Goal: Information Seeking & Learning: Learn about a topic

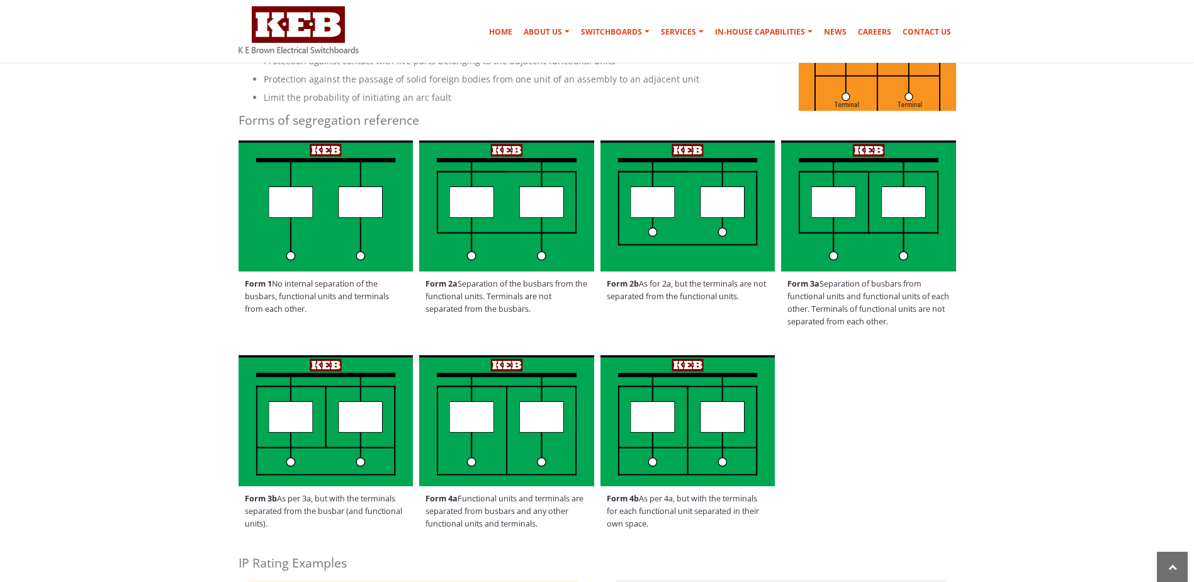
scroll to position [378, 0]
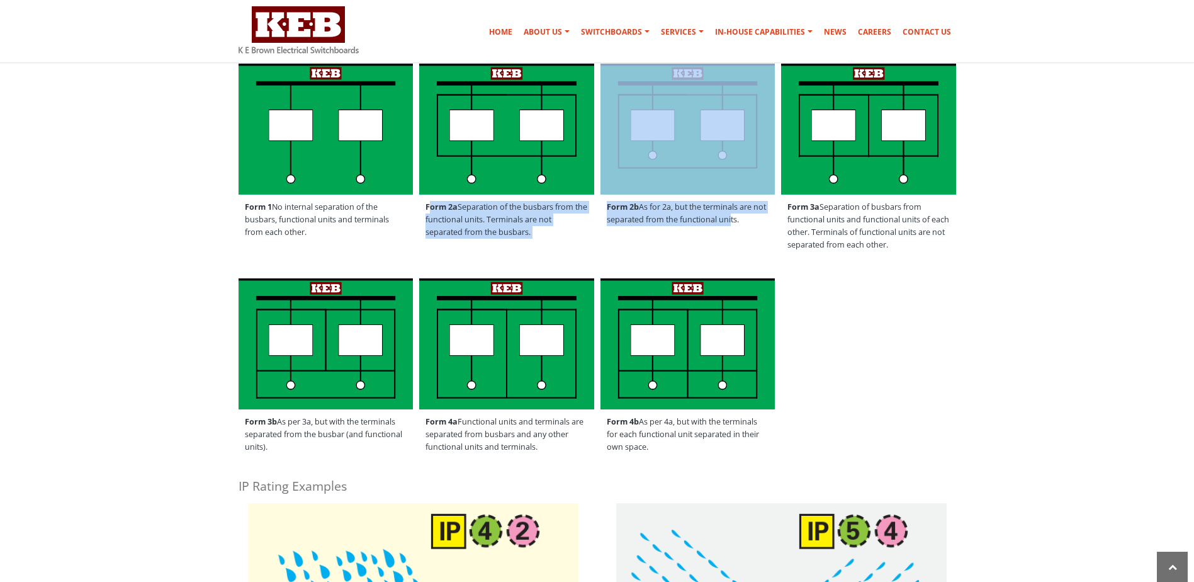
drag, startPoint x: 432, startPoint y: 200, endPoint x: 743, endPoint y: 221, distance: 311.7
click at [743, 221] on div "Form 1 No internal separation of the busbars, functional units and terminals fr…" at bounding box center [597, 162] width 737 height 205
click at [743, 221] on span "Form 2b As for 2a, but the terminals are not separated from the functional unit…" at bounding box center [688, 214] width 175 height 38
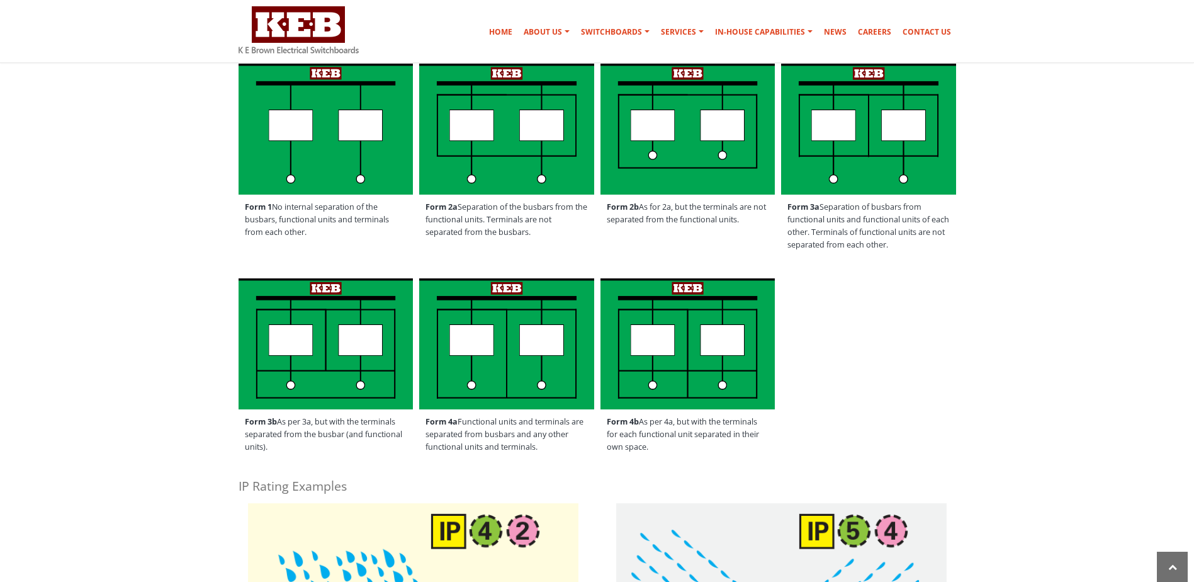
drag, startPoint x: 759, startPoint y: 221, endPoint x: 606, endPoint y: 204, distance: 154.6
click at [606, 204] on span "Form 2b As for 2a, but the terminals are not separated from the functional unit…" at bounding box center [688, 214] width 175 height 38
drag, startPoint x: 606, startPoint y: 204, endPoint x: 548, endPoint y: 220, distance: 59.4
click at [548, 220] on span "Form 2a Separation of the busbars from the functional units. Terminals are not …" at bounding box center [506, 220] width 175 height 50
drag, startPoint x: 543, startPoint y: 229, endPoint x: 438, endPoint y: 202, distance: 107.8
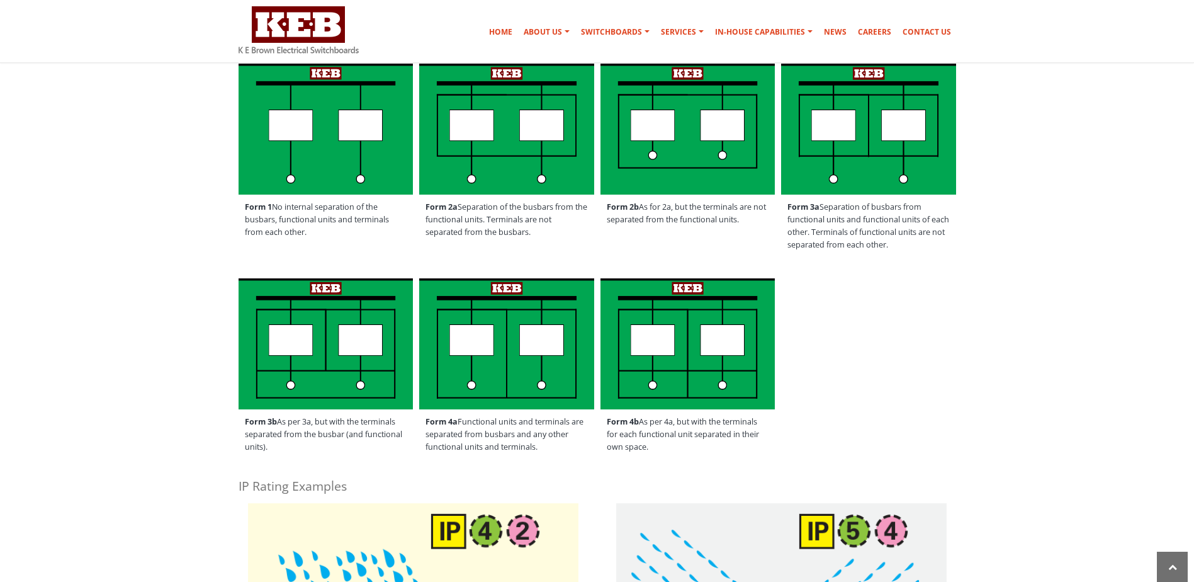
click at [438, 202] on span "Form 2a Separation of the busbars from the functional units. Terminals are not …" at bounding box center [506, 220] width 175 height 50
click at [904, 236] on span "Form 3a Separation of busbars from functional units and functional units of eac…" at bounding box center [868, 226] width 175 height 63
drag, startPoint x: 926, startPoint y: 241, endPoint x: 783, endPoint y: 200, distance: 148.1
click at [783, 200] on span "Form 3a Separation of busbars from functional units and functional units of eac…" at bounding box center [868, 226] width 175 height 63
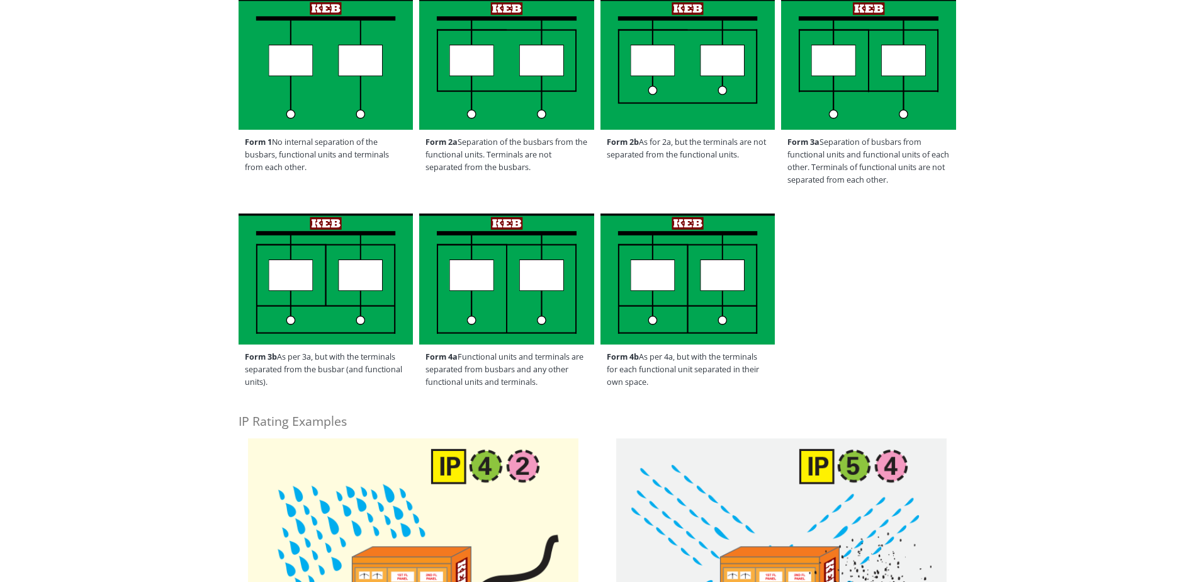
scroll to position [0, 0]
